Goal: Understand process/instructions

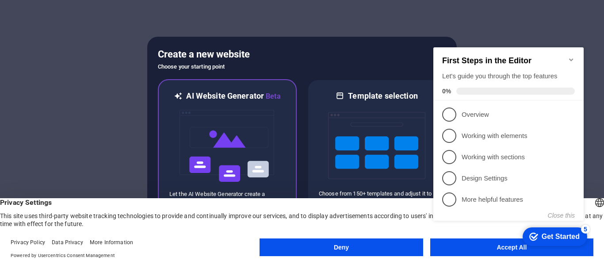
click at [251, 135] on img at bounding box center [227, 146] width 97 height 88
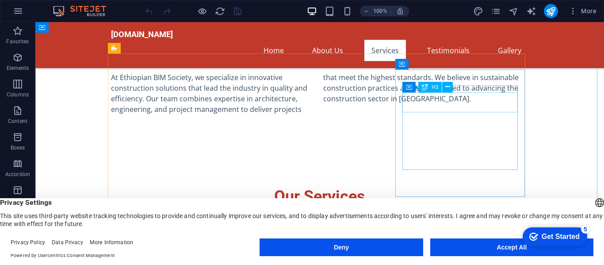
scroll to position [457, 0]
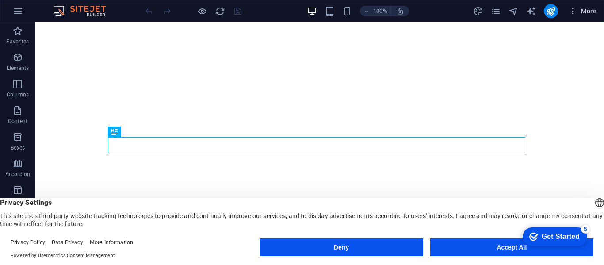
click at [594, 10] on span "More" at bounding box center [583, 11] width 28 height 9
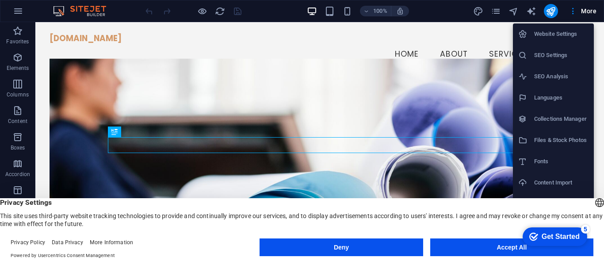
click at [492, 245] on button "Accept All" at bounding box center [511, 247] width 163 height 18
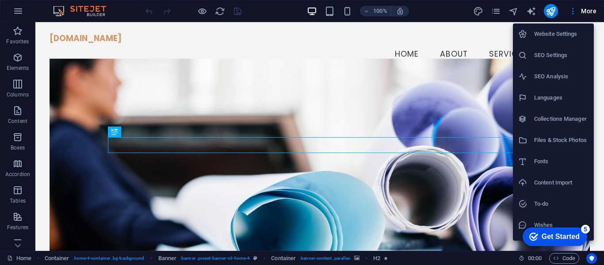
click at [542, 237] on div "Get Started" at bounding box center [561, 237] width 38 height 8
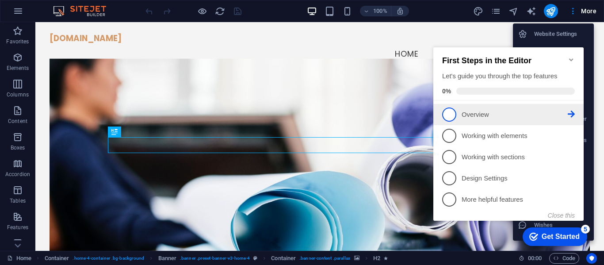
click at [458, 121] on li "1 Overview - incomplete" at bounding box center [508, 114] width 150 height 21
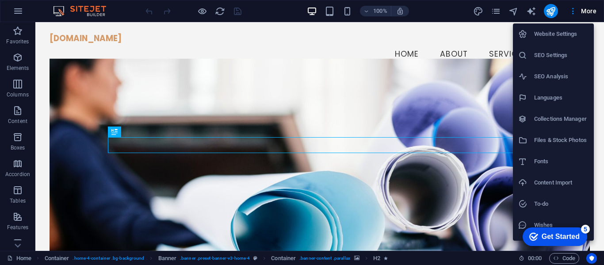
click at [551, 233] on div "Get Started" at bounding box center [561, 237] width 38 height 8
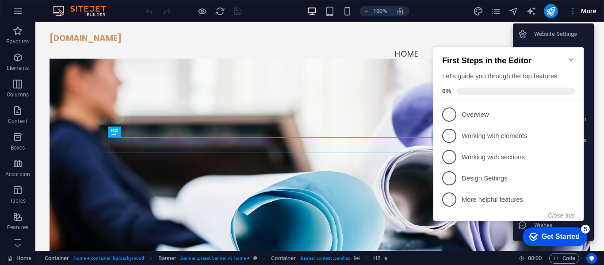
click at [551, 233] on div "Get Started" at bounding box center [561, 237] width 38 height 8
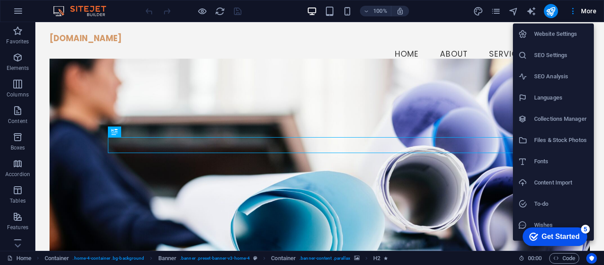
click at [590, 11] on div at bounding box center [302, 132] width 604 height 265
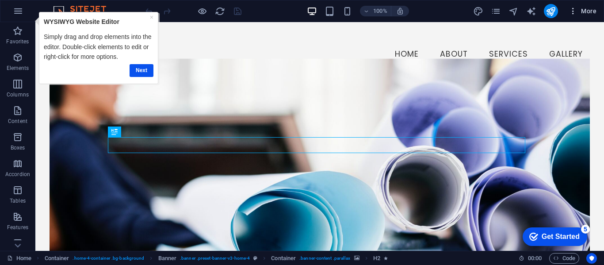
click at [590, 11] on span "More" at bounding box center [583, 11] width 28 height 9
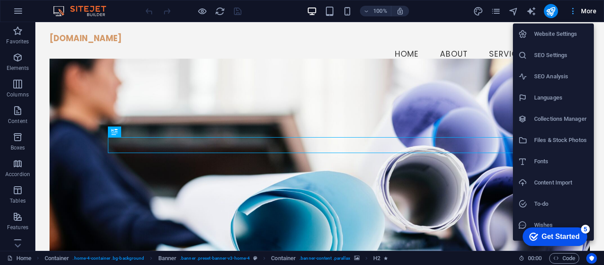
click at [590, 11] on div at bounding box center [302, 132] width 604 height 265
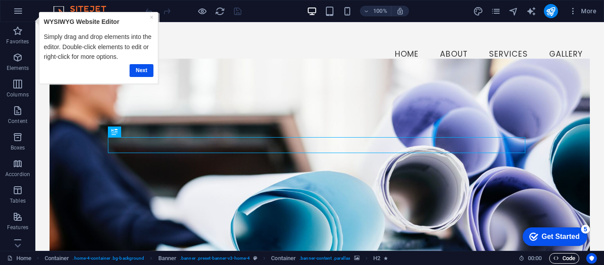
click at [560, 256] on span "Code" at bounding box center [564, 258] width 22 height 11
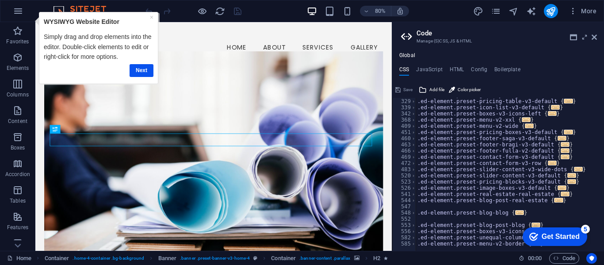
scroll to position [224, 0]
